Goal: Task Accomplishment & Management: Complete application form

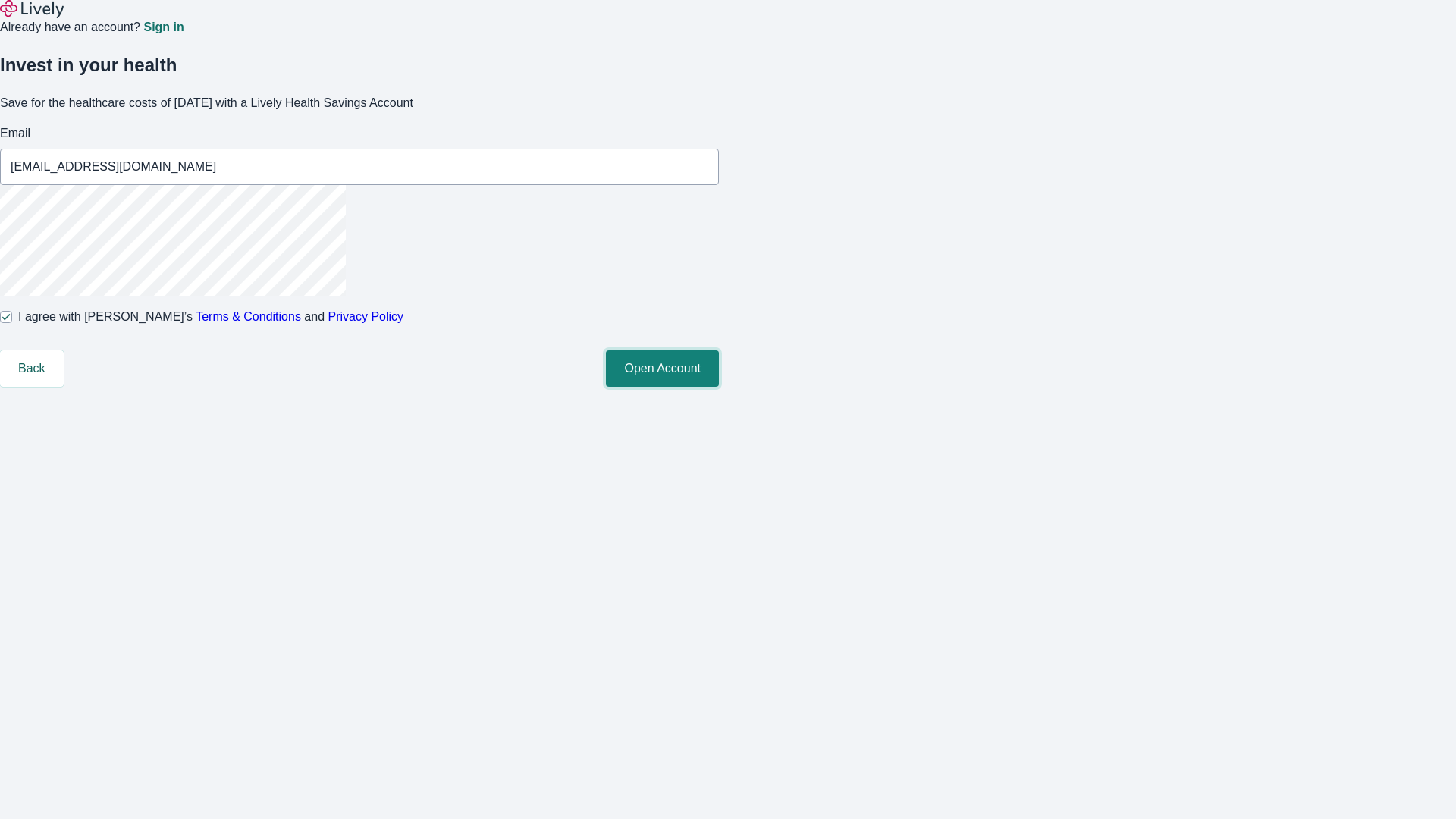
click at [718, 387] on button "Open Account" at bounding box center [662, 369] width 113 height 36
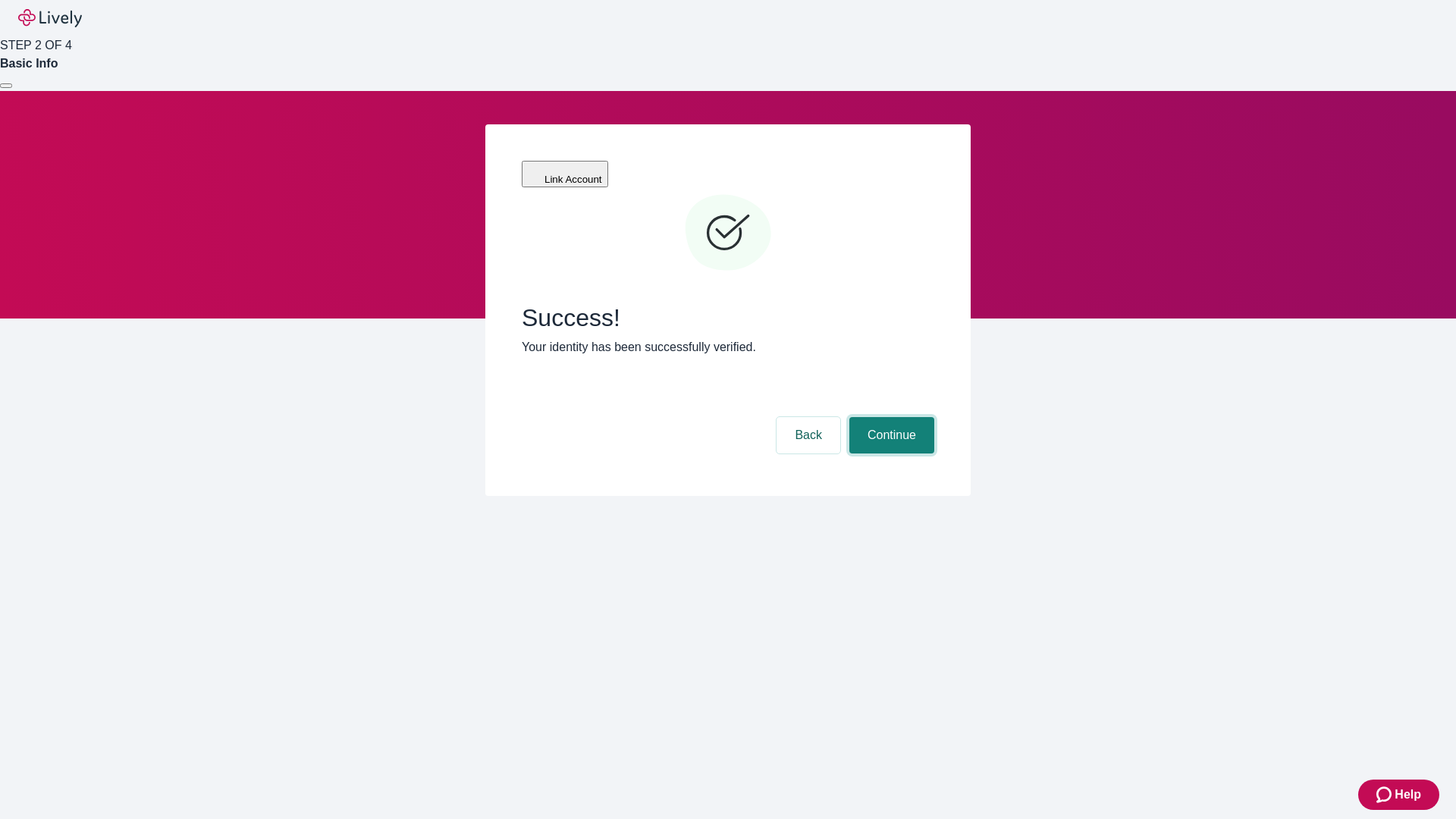
click at [890, 417] on button "Continue" at bounding box center [891, 435] width 85 height 36
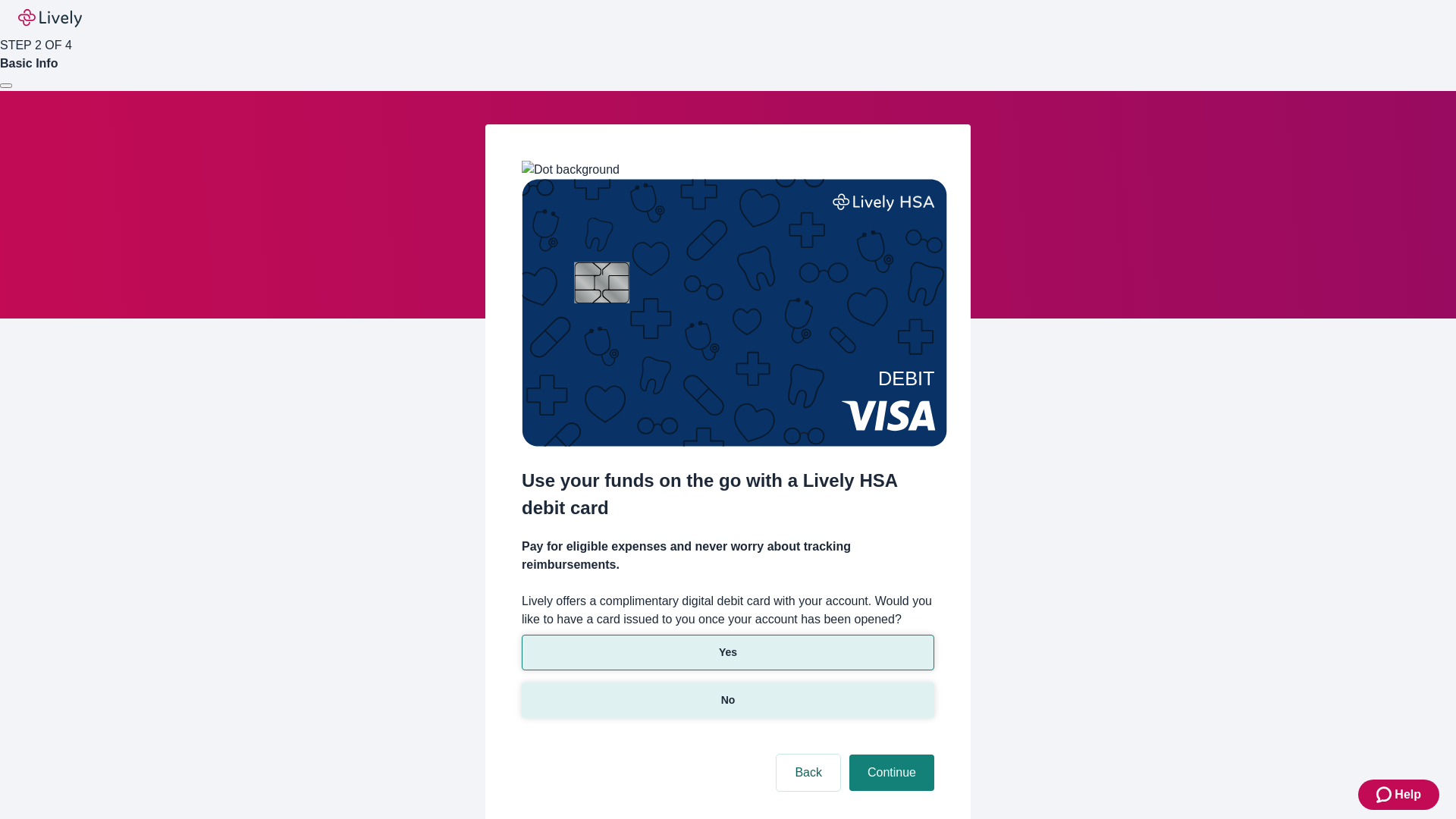
click at [727, 692] on p "No" at bounding box center [728, 699] width 14 height 16
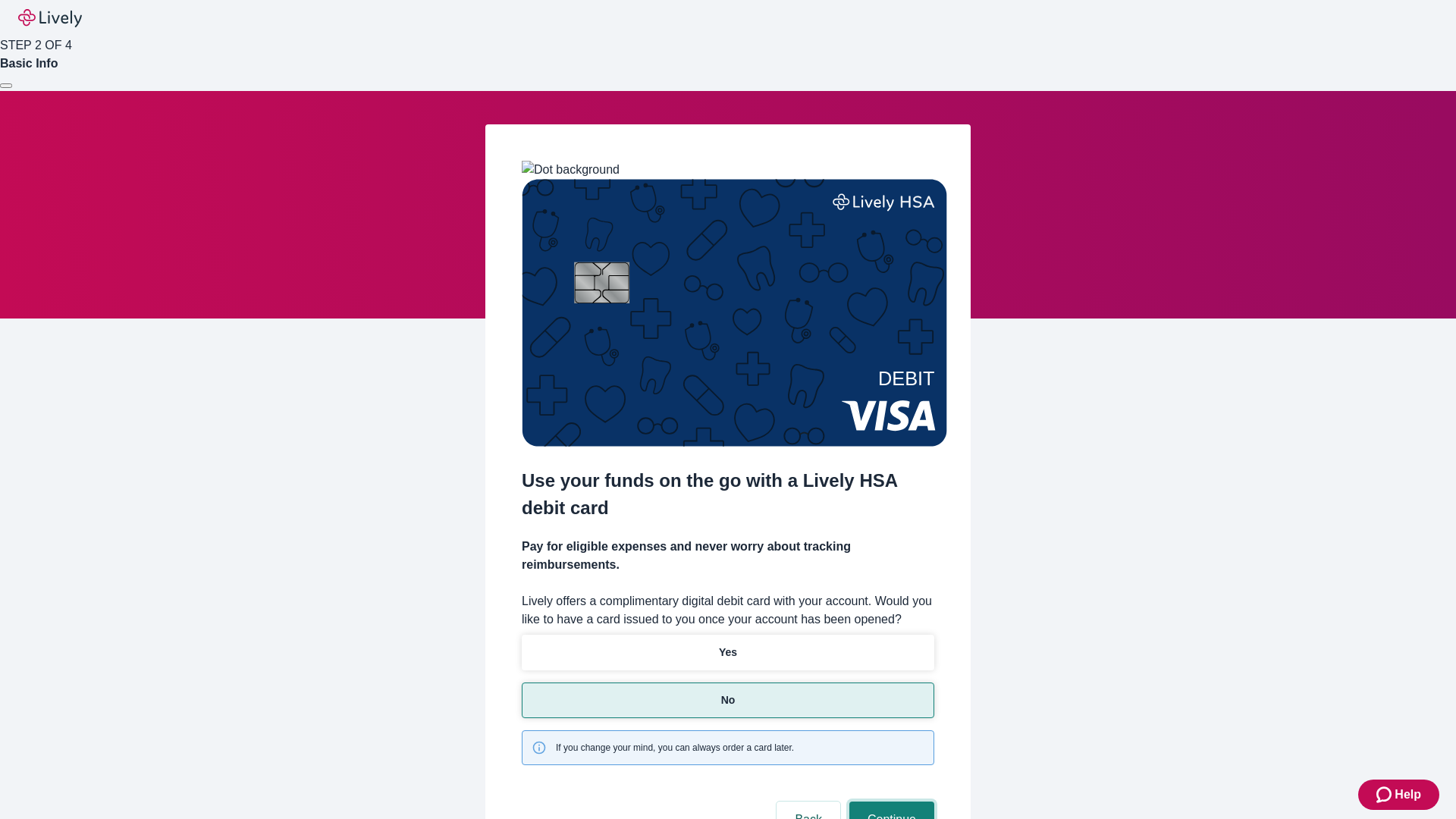
click at [890, 801] on button "Continue" at bounding box center [891, 819] width 85 height 36
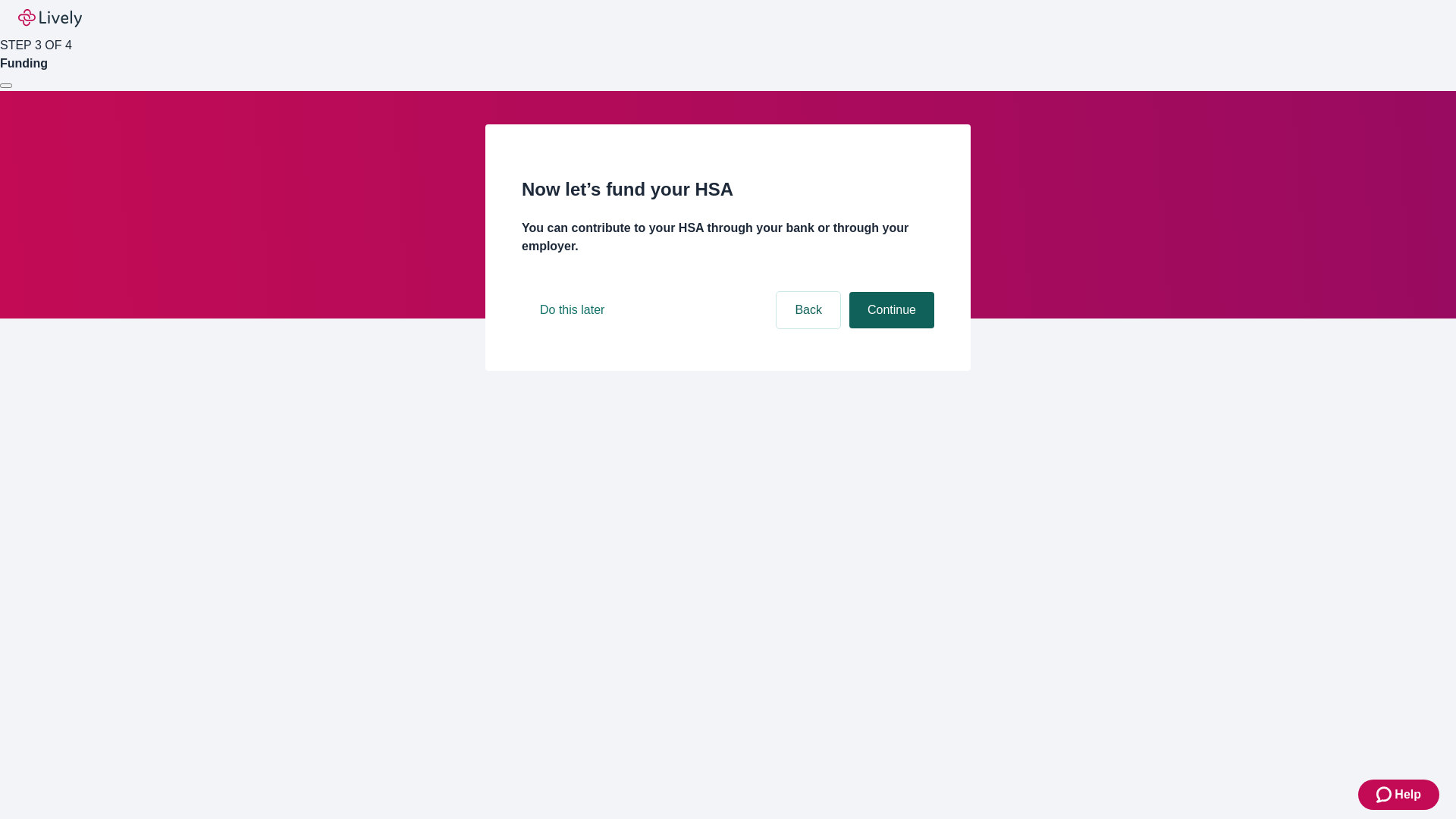
click at [890, 328] on button "Continue" at bounding box center [891, 310] width 85 height 36
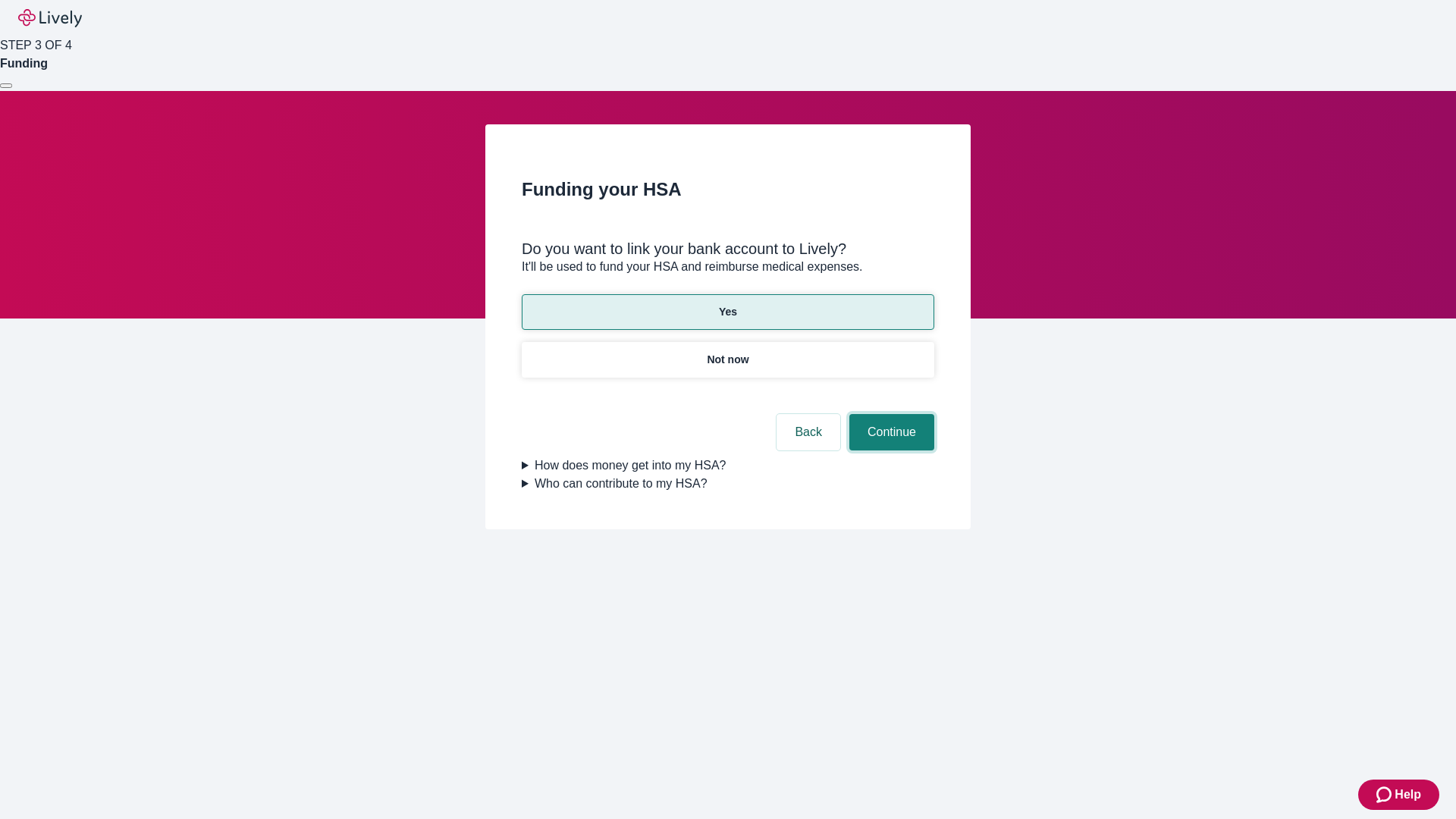
click at [890, 414] on button "Continue" at bounding box center [891, 432] width 85 height 36
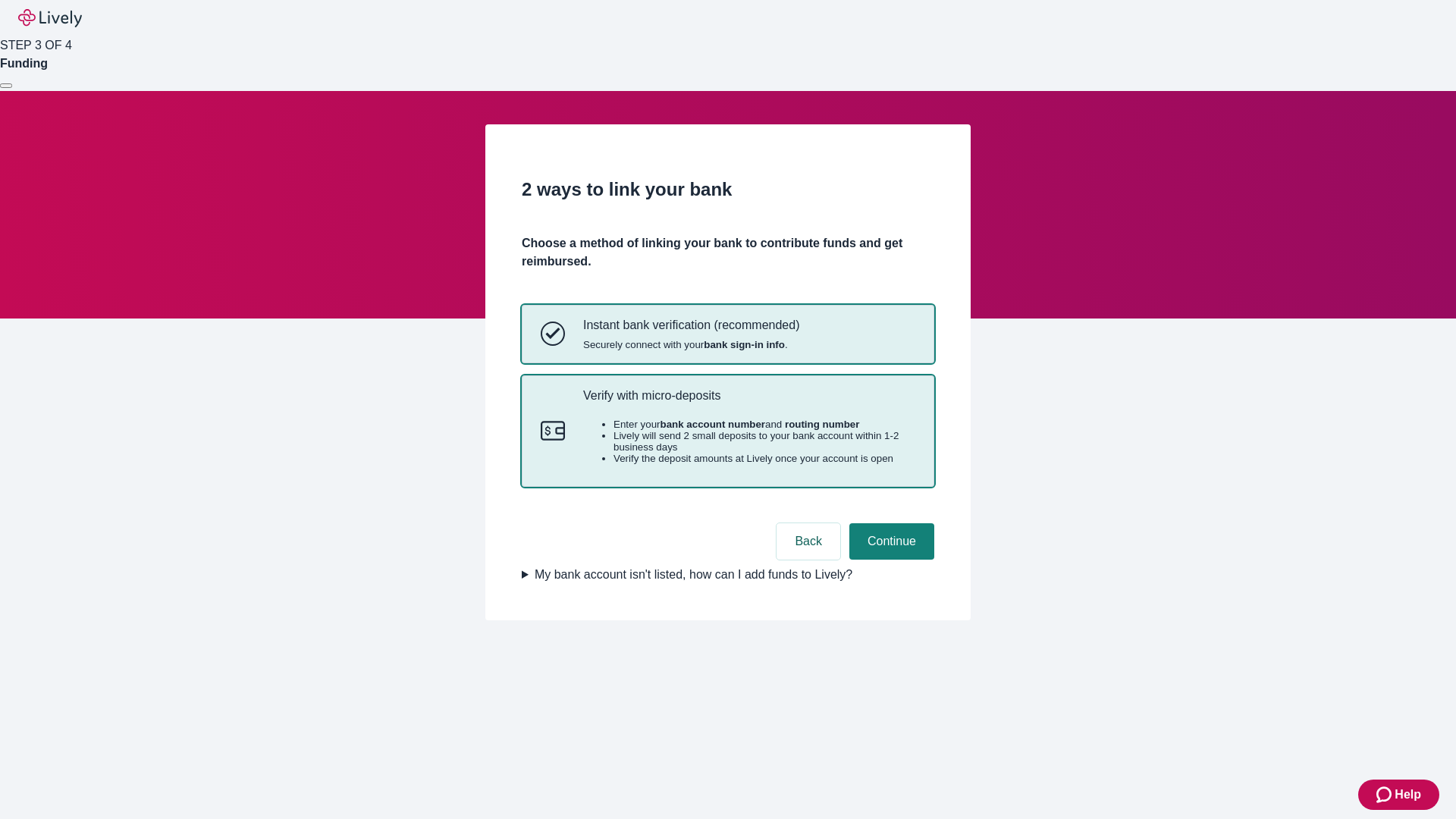
click at [749, 403] on p "Verify with micro-deposits" at bounding box center [749, 395] width 332 height 14
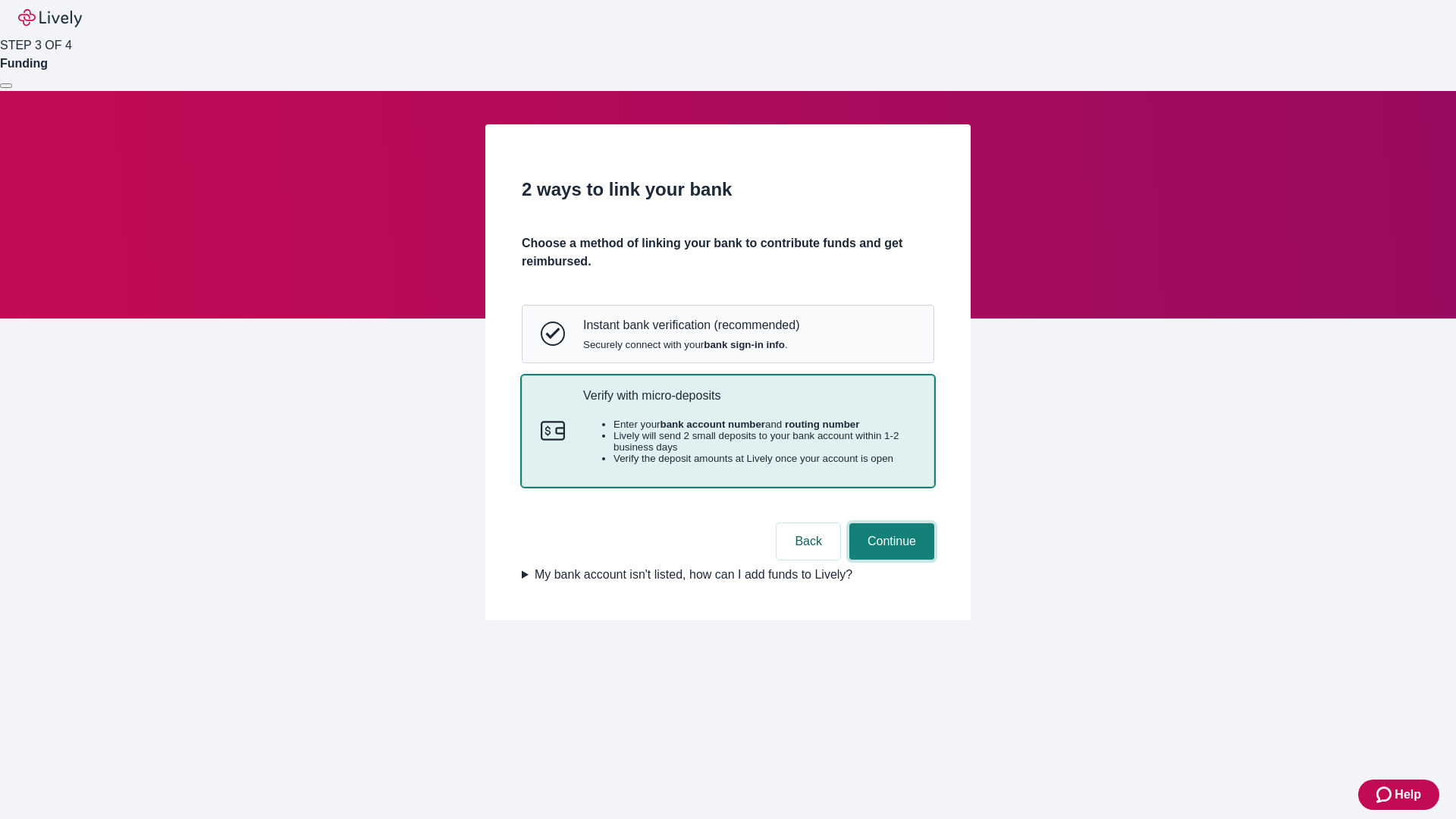
click at [890, 560] on button "Continue" at bounding box center [891, 542] width 85 height 36
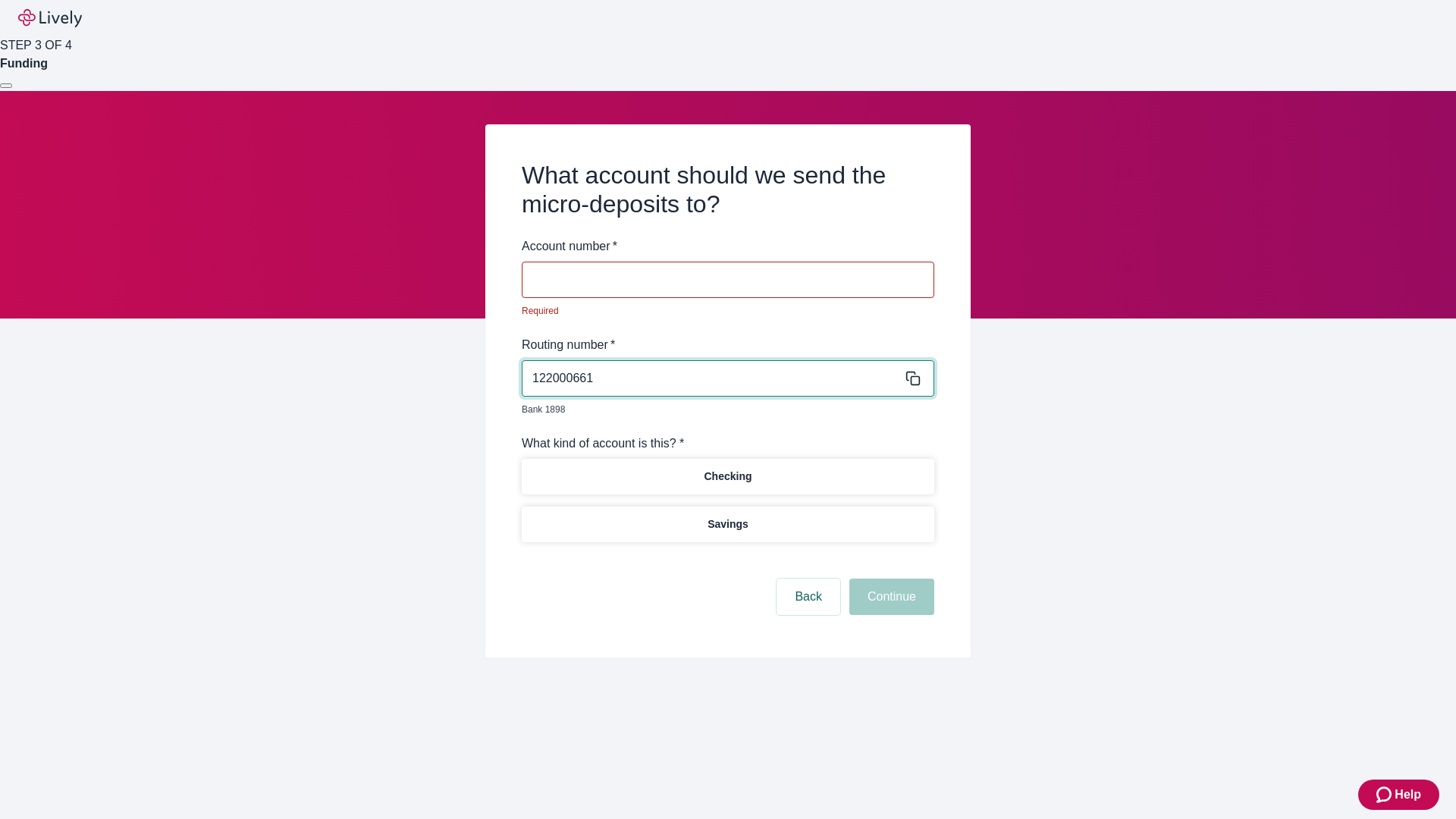
type input "122000661"
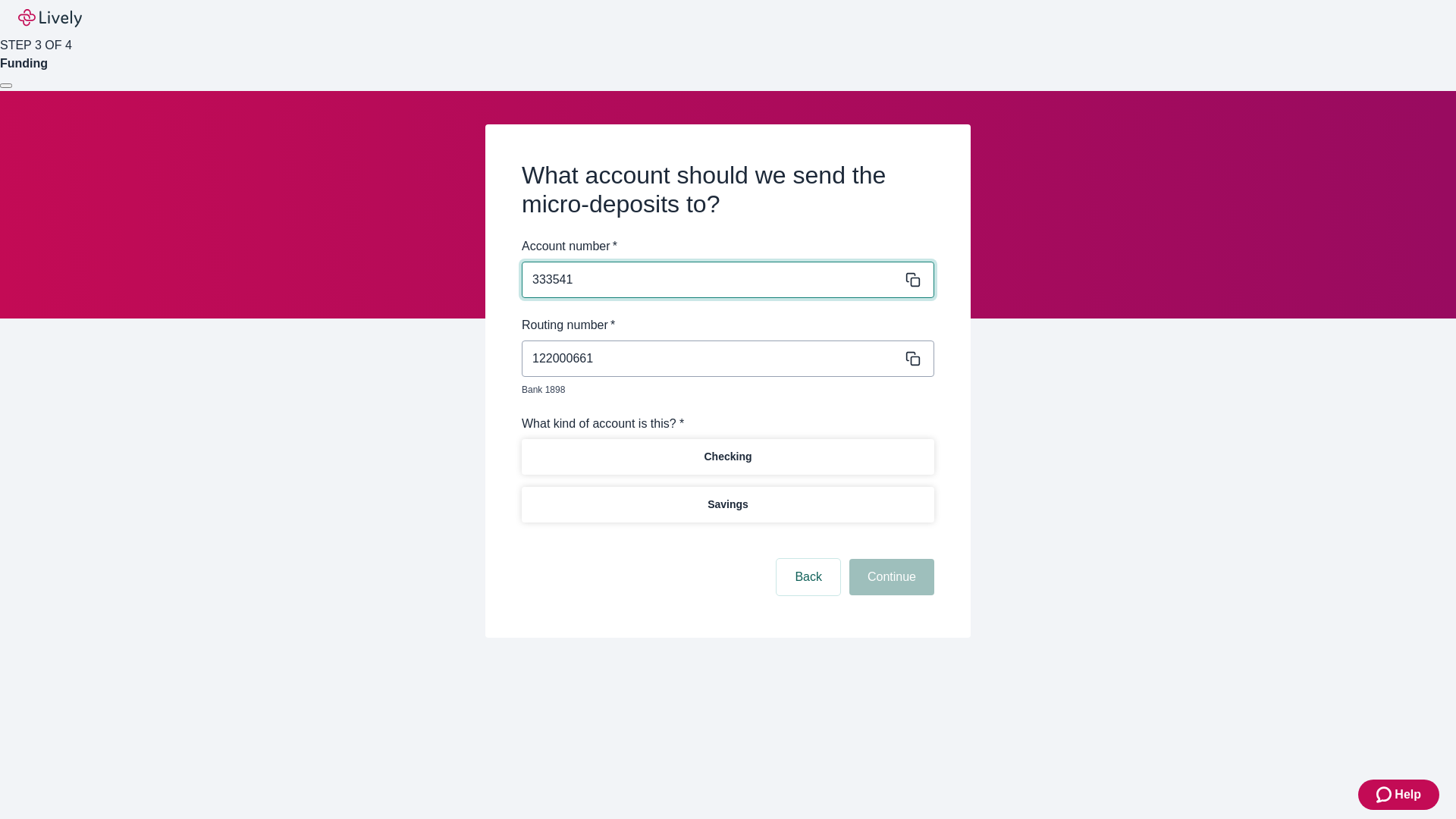
type input "333541"
click at [727, 448] on p "Checking" at bounding box center [727, 456] width 48 height 16
click at [890, 560] on button "Continue" at bounding box center [891, 577] width 85 height 36
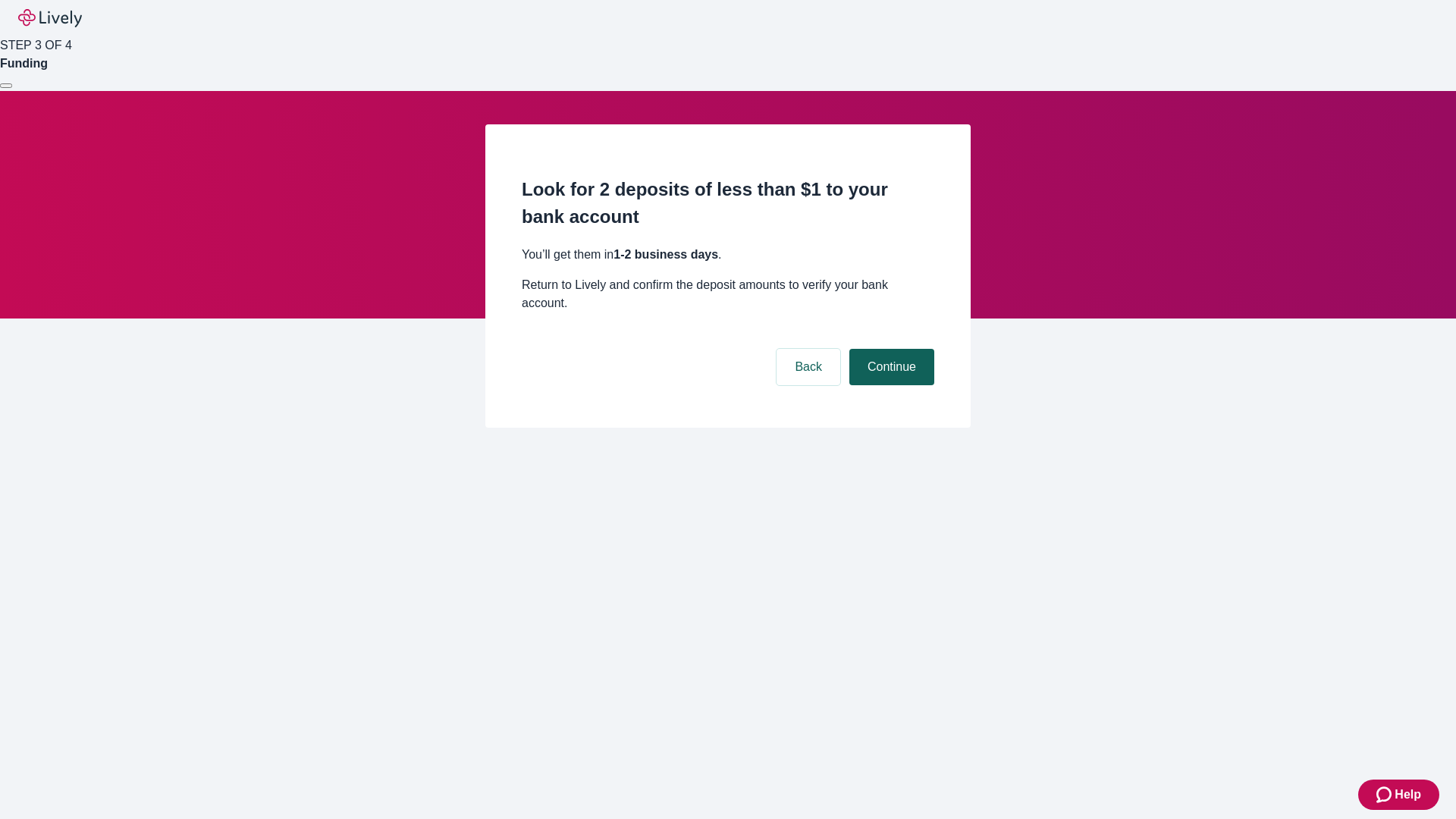
click at [890, 349] on button "Continue" at bounding box center [891, 367] width 85 height 36
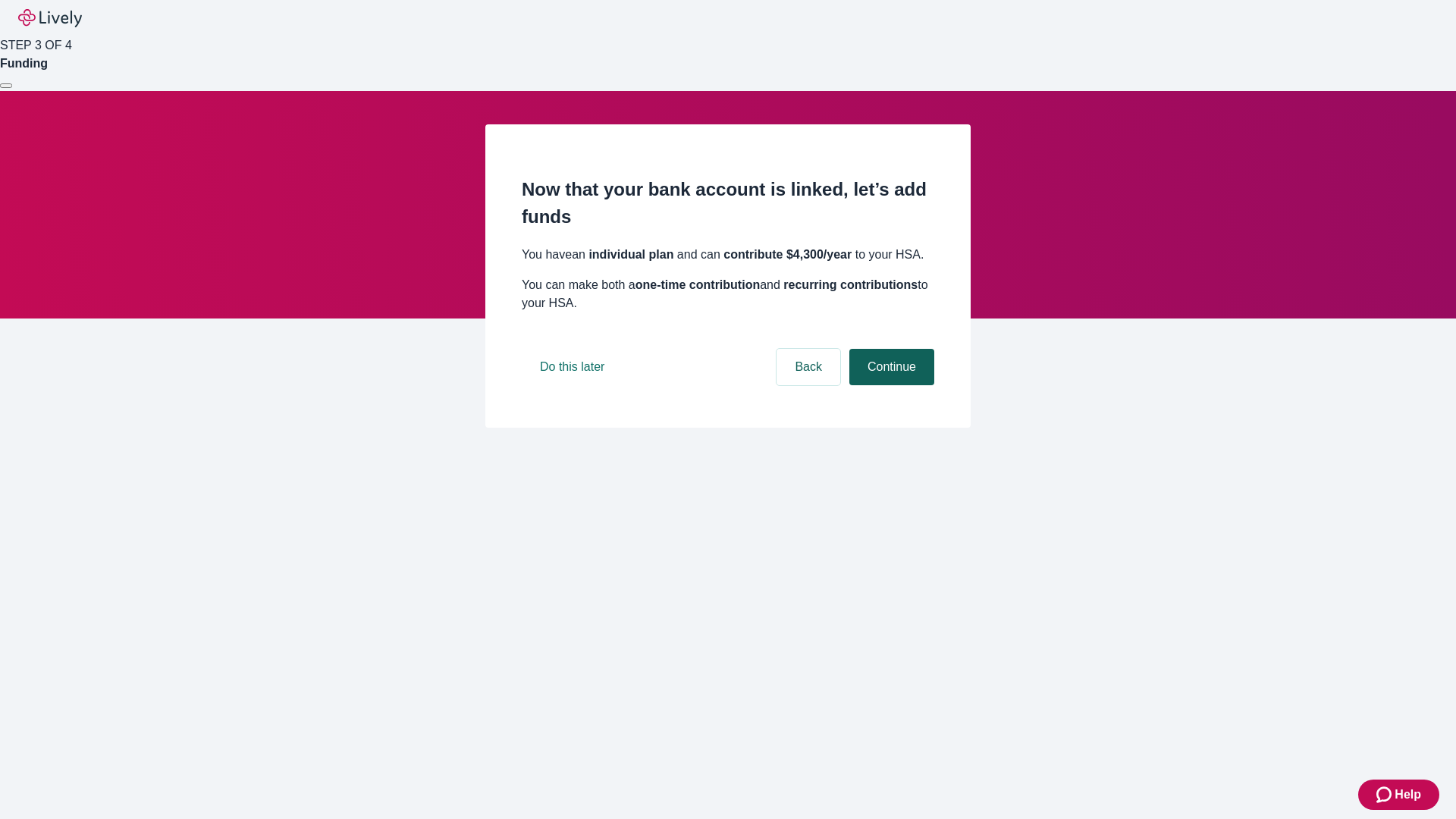
click at [890, 385] on button "Continue" at bounding box center [891, 367] width 85 height 36
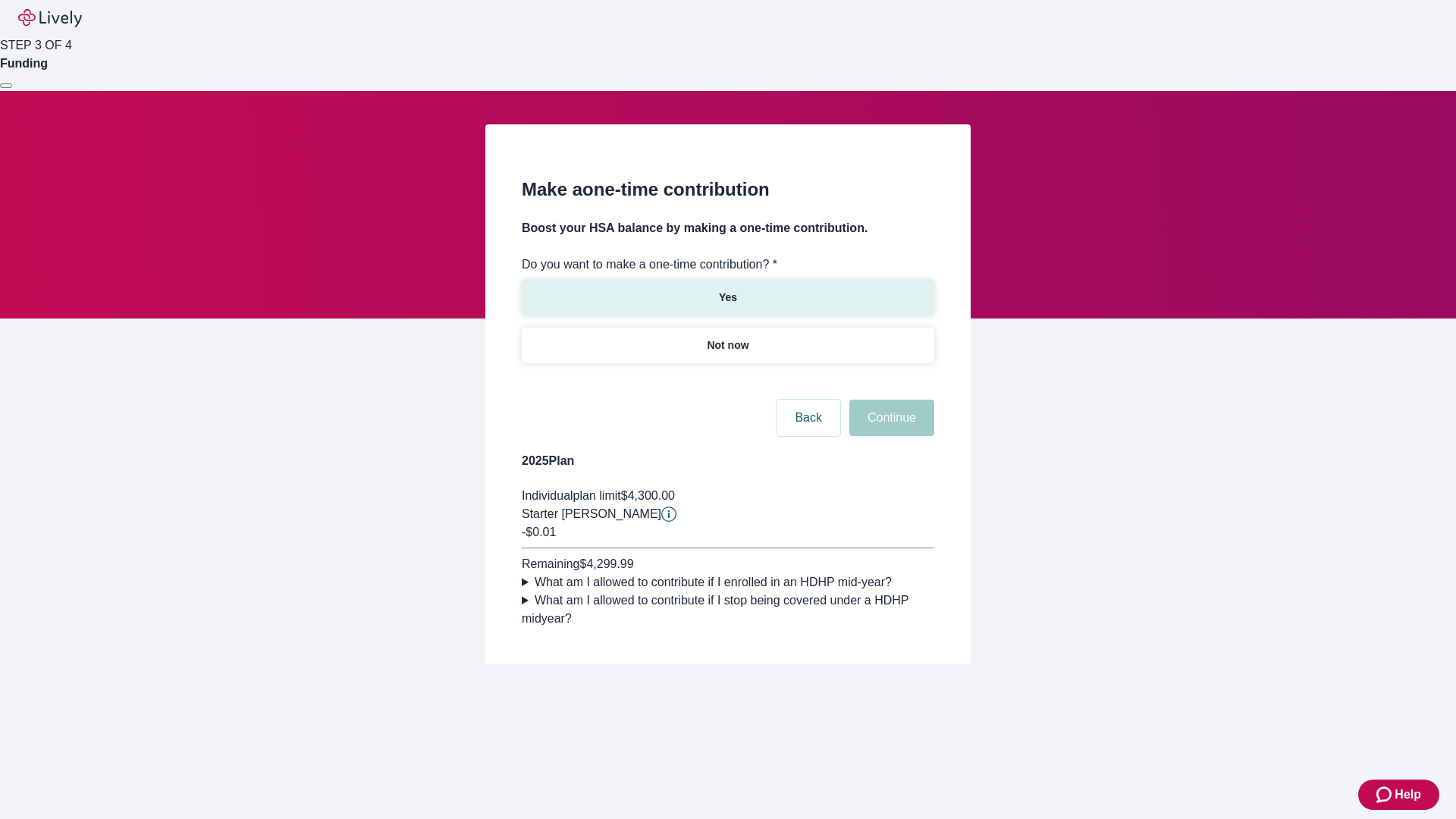
click at [727, 290] on p "Yes" at bounding box center [727, 297] width 18 height 16
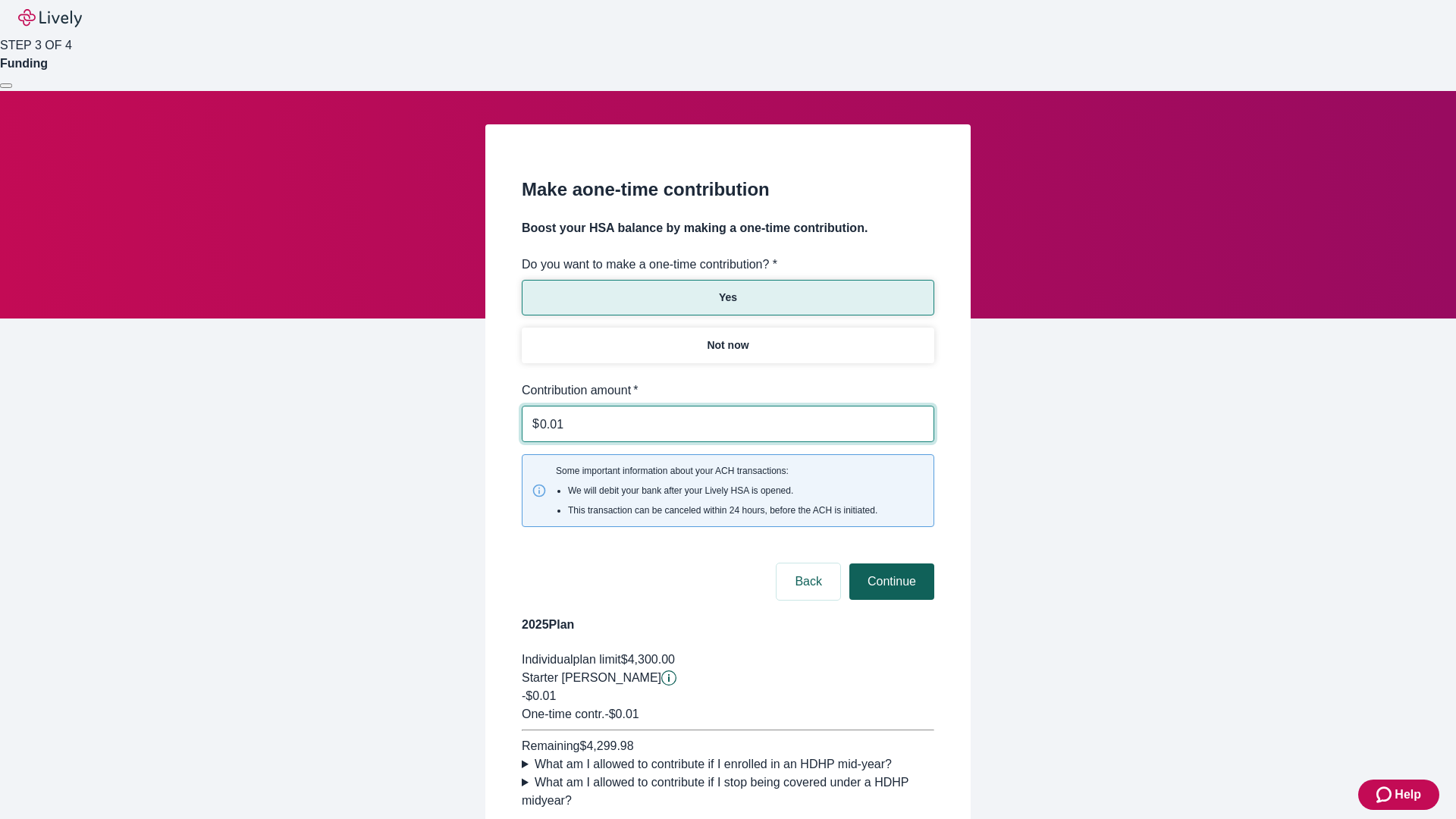
type input "0.01"
click at [890, 563] on button "Continue" at bounding box center [891, 581] width 85 height 36
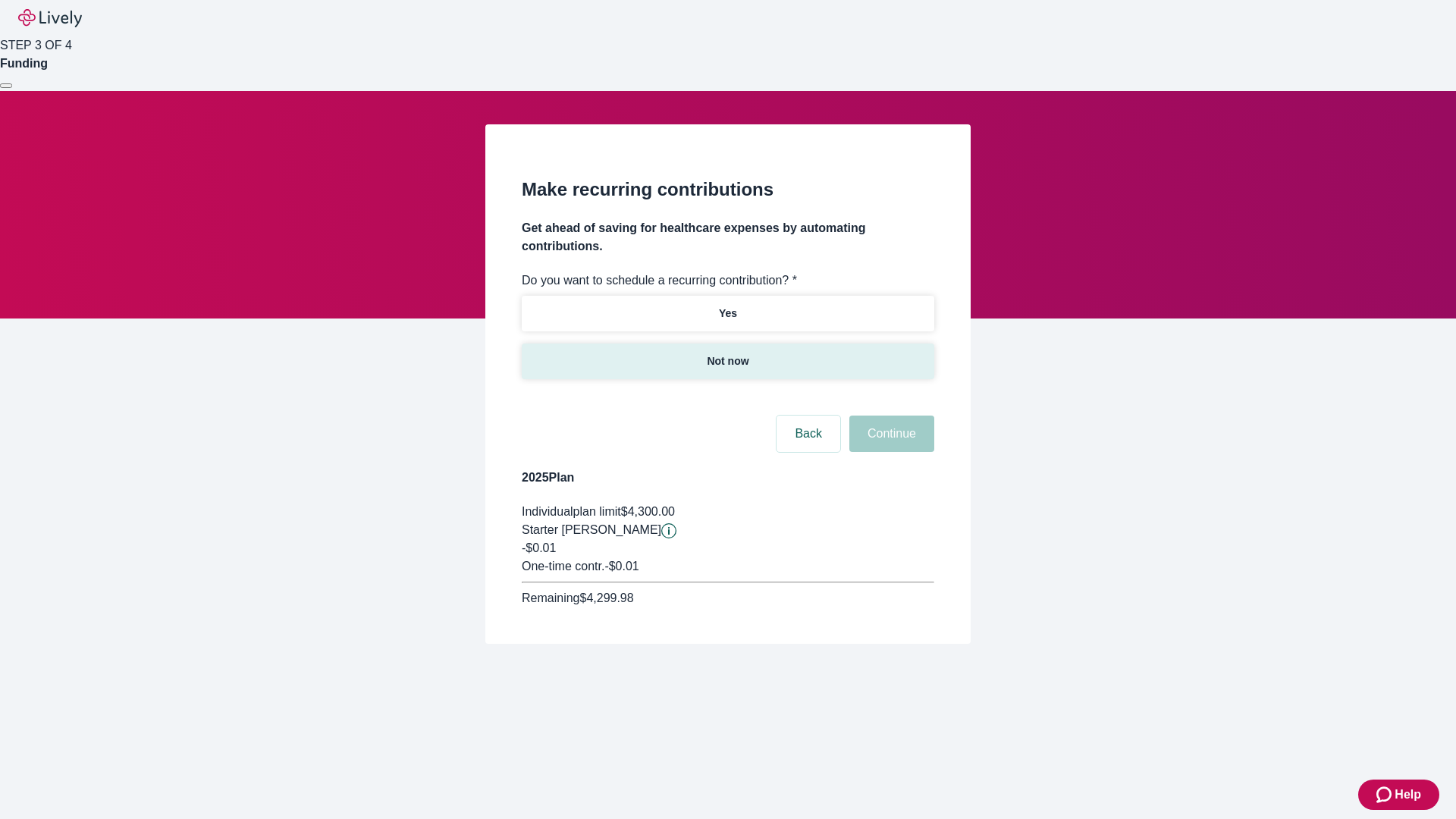
click at [727, 353] on p "Not now" at bounding box center [728, 361] width 42 height 16
click at [890, 415] on button "Continue" at bounding box center [891, 433] width 85 height 36
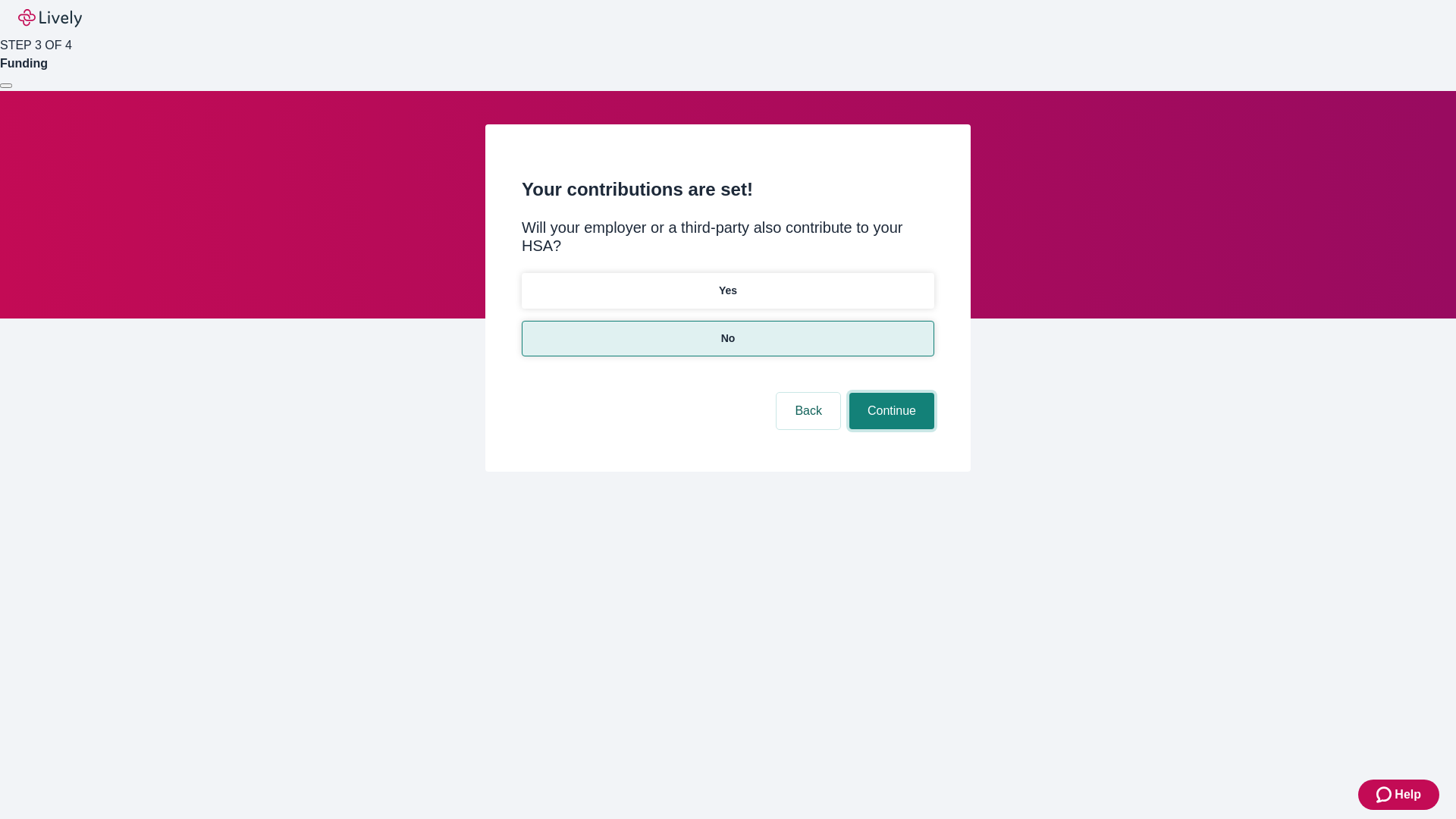
click at [890, 392] on button "Continue" at bounding box center [891, 410] width 85 height 36
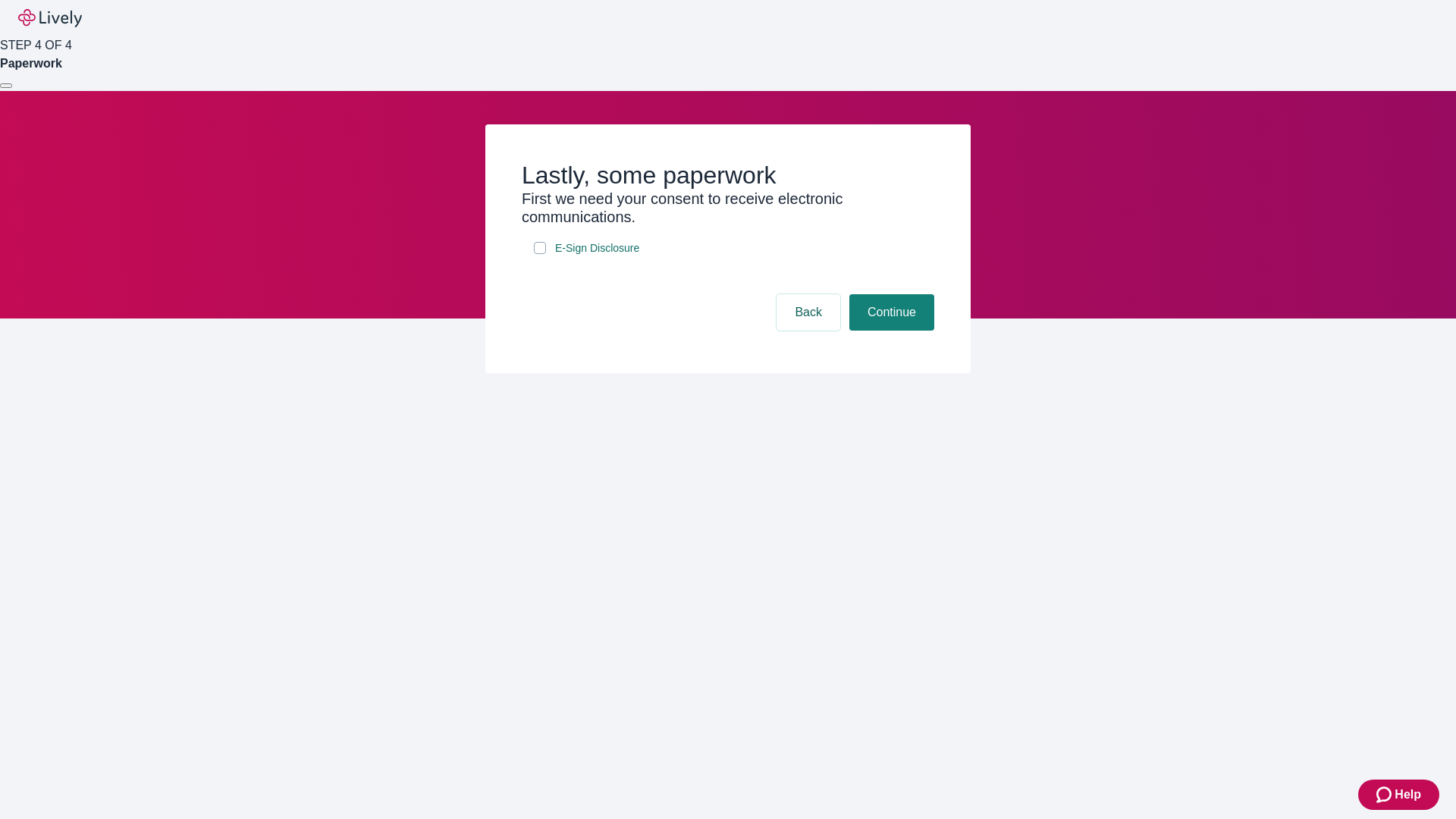
click at [540, 254] on input "E-Sign Disclosure" at bounding box center [540, 248] width 12 height 12
checkbox input "true"
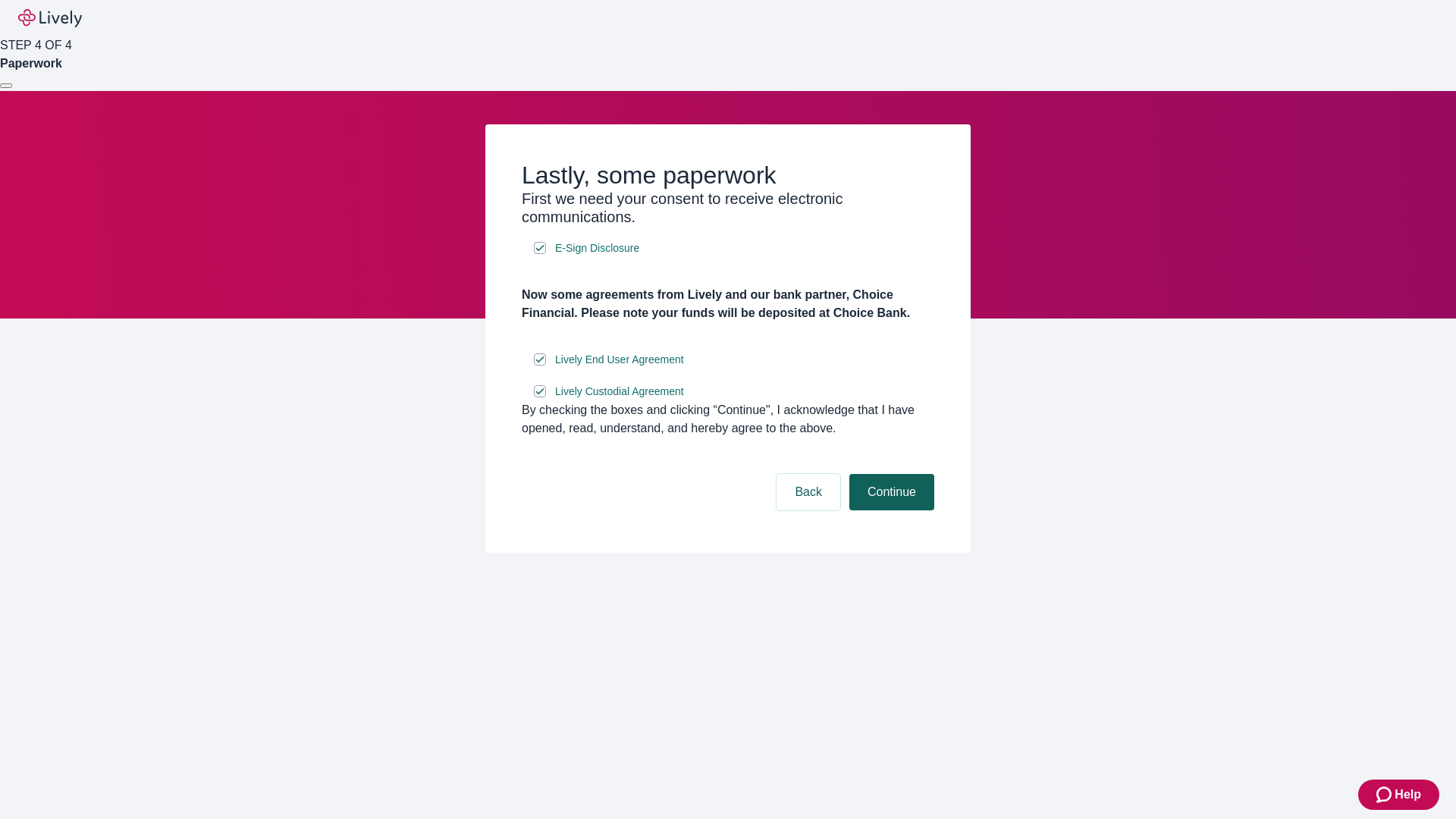
click at [890, 510] on button "Continue" at bounding box center [891, 492] width 85 height 36
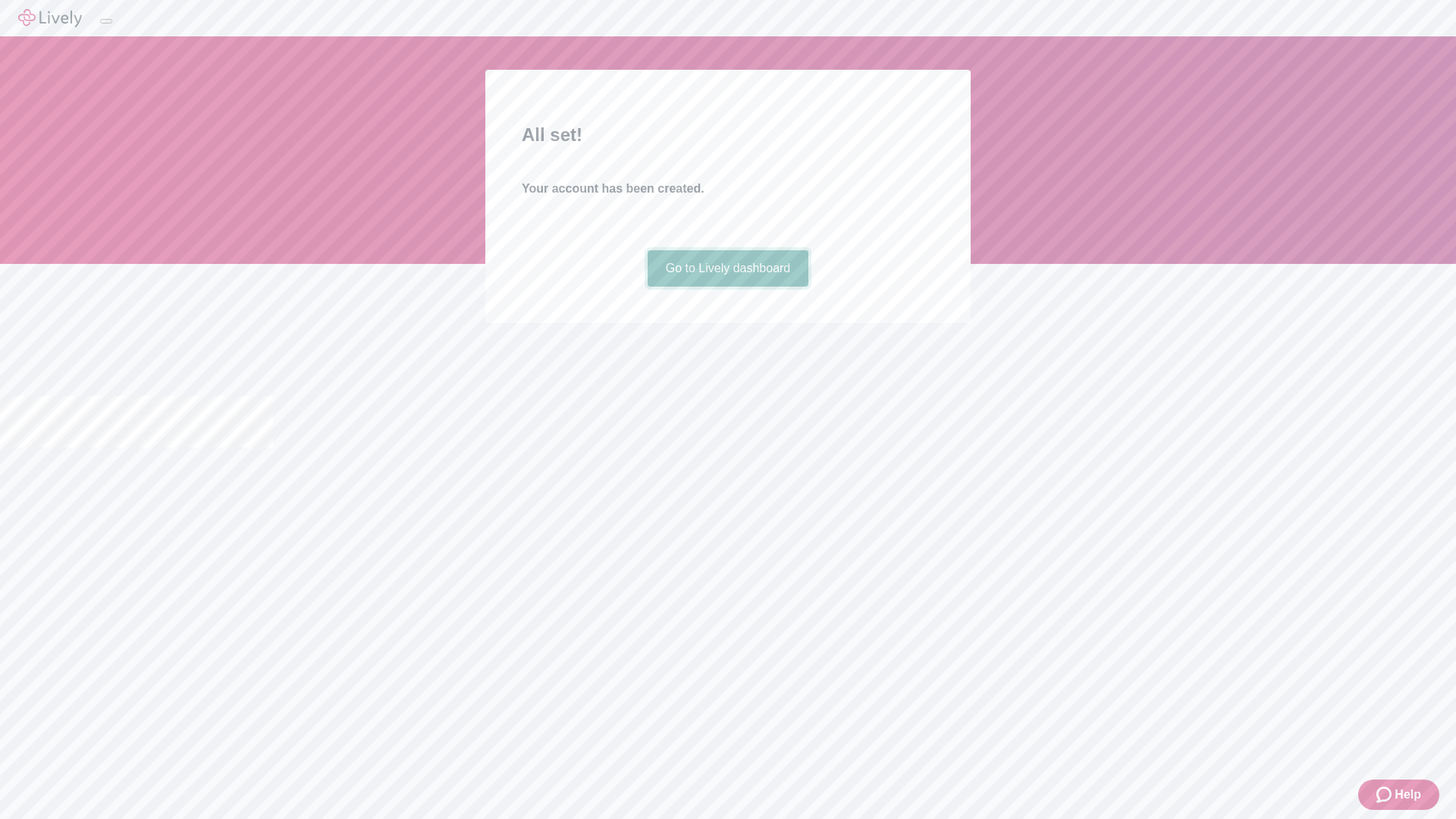
click at [727, 287] on link "Go to Lively dashboard" at bounding box center [728, 268] width 162 height 36
